Goal: Task Accomplishment & Management: Use online tool/utility

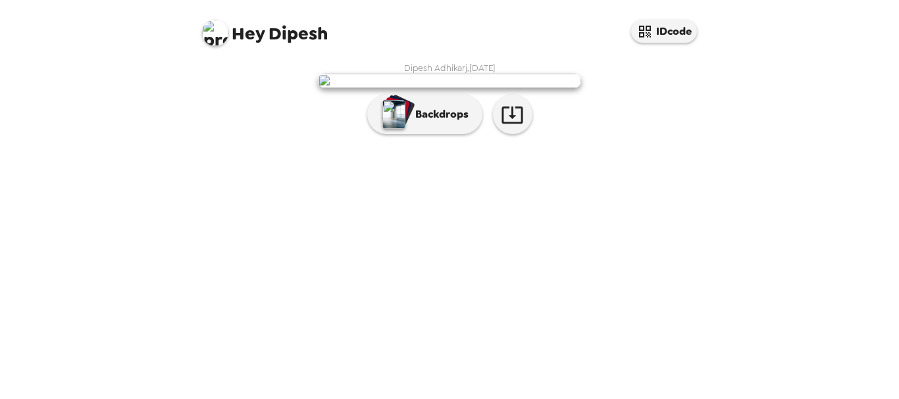
scroll to position [64, 0]
click at [507, 124] on icon "button" at bounding box center [511, 115] width 21 height 17
click at [424, 122] on p "Backdrops" at bounding box center [439, 115] width 60 height 16
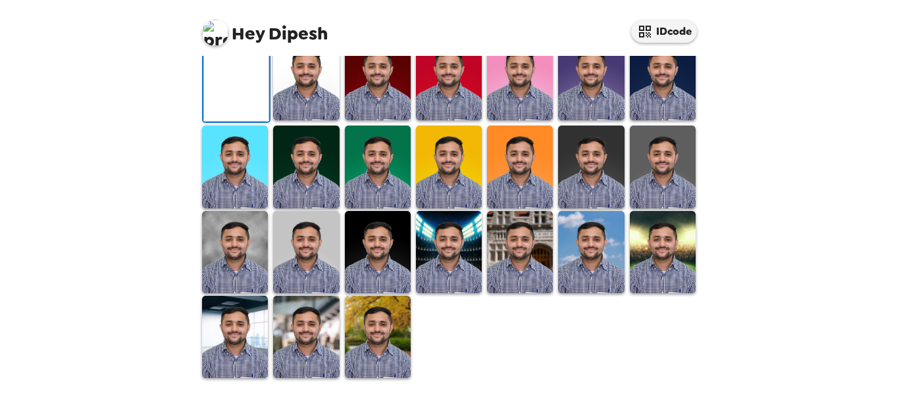
scroll to position [399, 0]
click at [318, 114] on img at bounding box center [306, 79] width 66 height 82
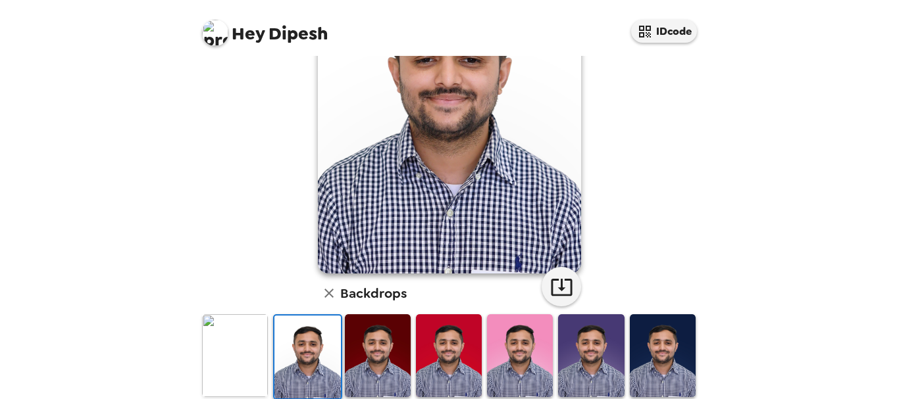
scroll to position [186, 0]
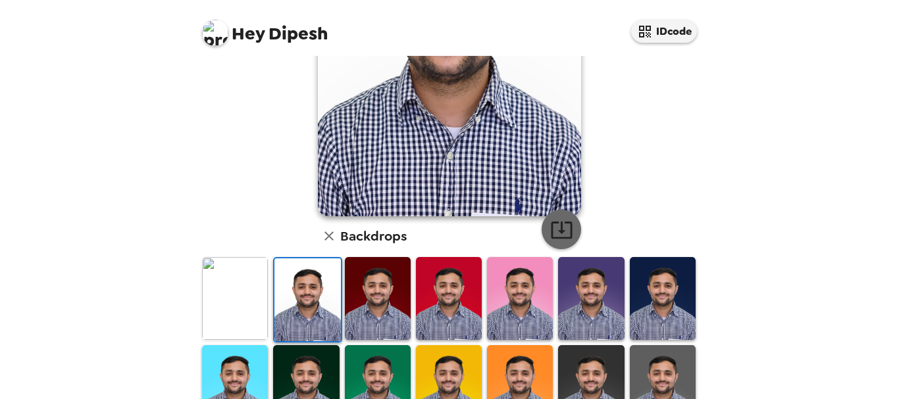
click at [551, 227] on icon "button" at bounding box center [561, 230] width 21 height 17
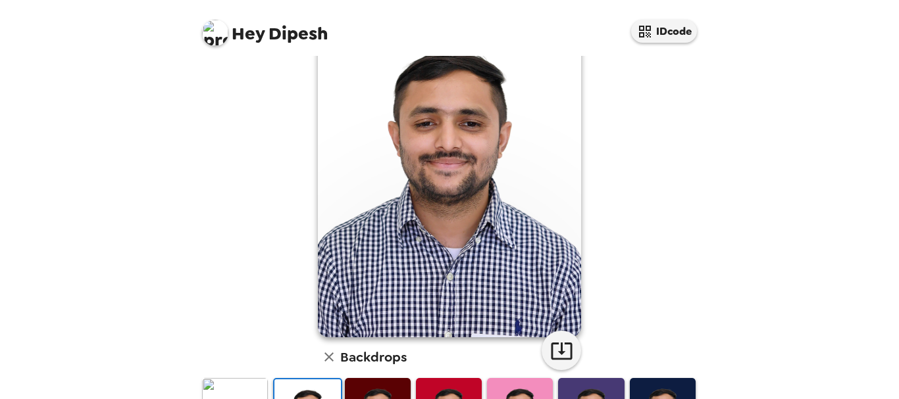
scroll to position [0, 0]
